Goal: Information Seeking & Learning: Understand process/instructions

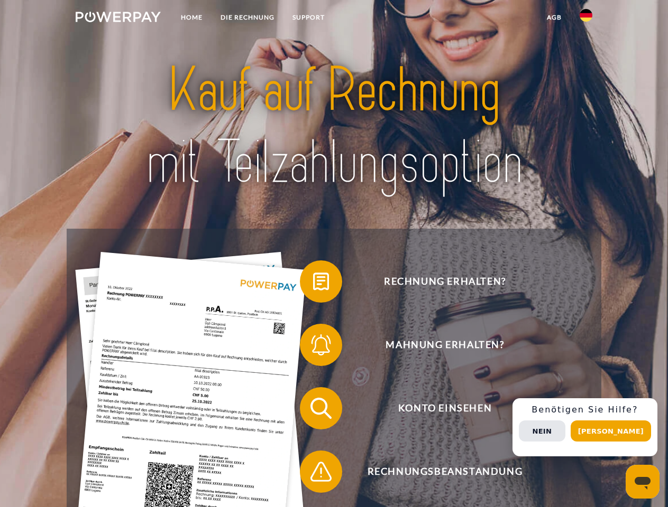
click at [118, 19] on img at bounding box center [118, 17] width 85 height 11
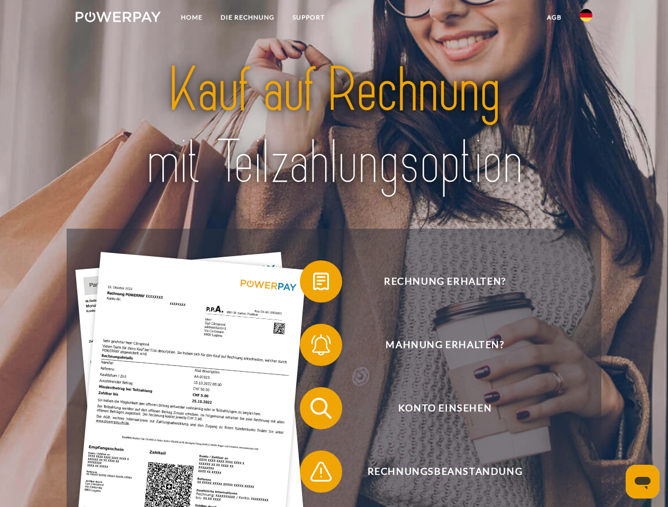
click at [586, 19] on img at bounding box center [585, 15] width 13 height 13
click at [553, 17] on link "agb" at bounding box center [554, 17] width 33 height 19
click at [313, 284] on span at bounding box center [305, 281] width 53 height 53
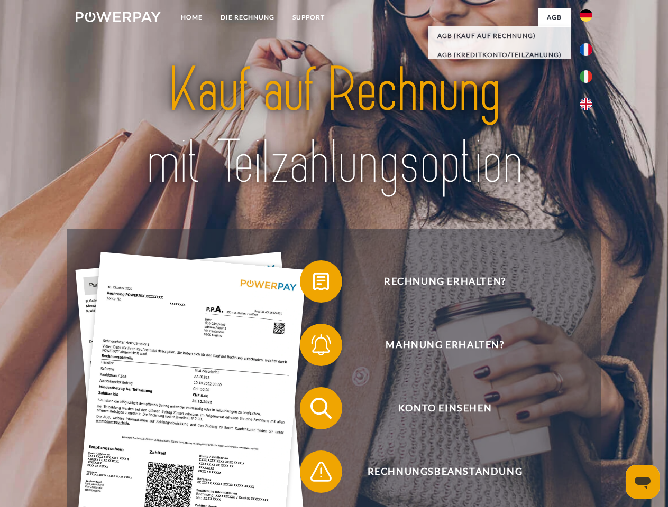
click at [313, 347] on span at bounding box center [305, 345] width 53 height 53
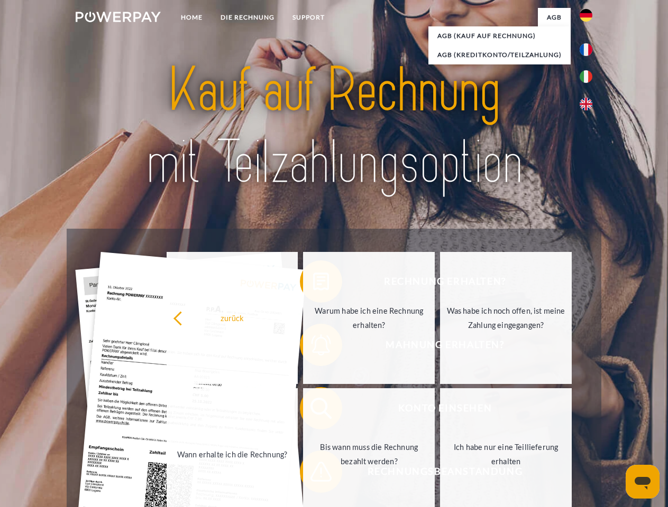
click at [313, 411] on link "Bis wann muss die Rechnung bezahlt werden?" at bounding box center [369, 455] width 132 height 132
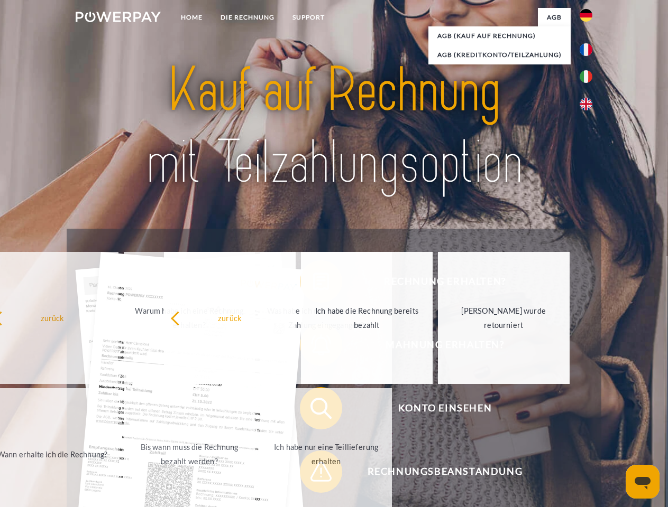
click at [313, 474] on span at bounding box center [305, 472] width 53 height 53
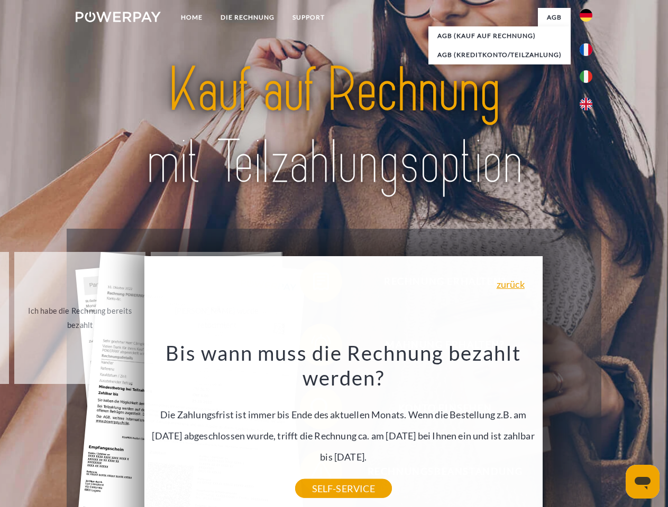
click at [588, 428] on div "Rechnung erhalten? Mahnung erhalten? Konto einsehen" at bounding box center [334, 440] width 534 height 423
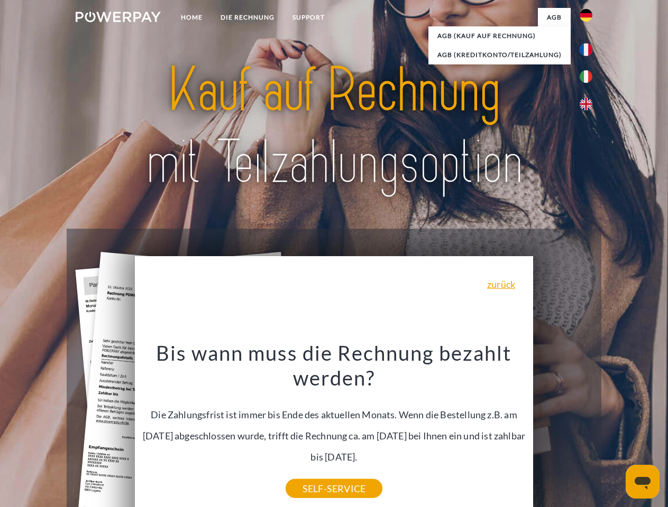
click at [562, 430] on span "Konto einsehen" at bounding box center [444, 408] width 259 height 42
click at [614, 431] on header "Home DIE RECHNUNG SUPPORT" at bounding box center [334, 365] width 668 height 730
